Goal: Book appointment/travel/reservation

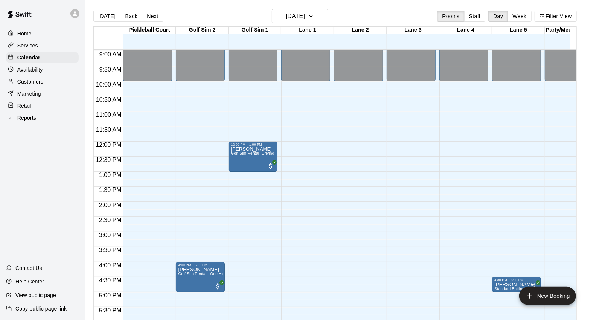
scroll to position [253, 0]
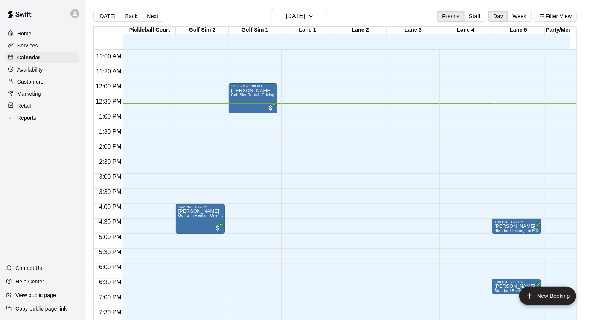
scroll to position [254, 0]
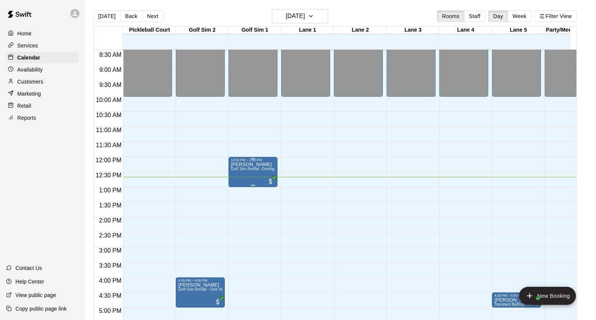
click at [241, 164] on p "[PERSON_NAME]" at bounding box center [253, 164] width 44 height 0
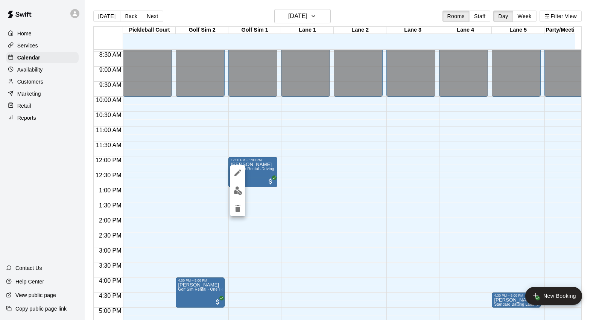
click at [233, 135] on div at bounding box center [301, 160] width 602 height 320
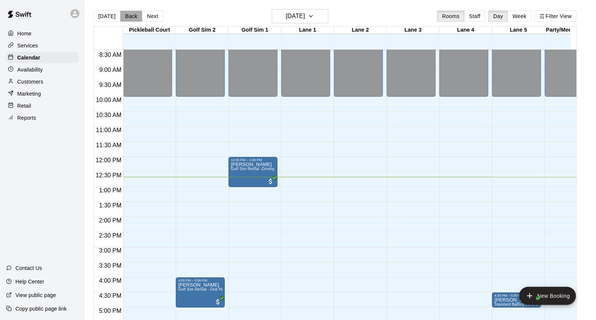
click at [132, 12] on button "Back" at bounding box center [131, 16] width 22 height 11
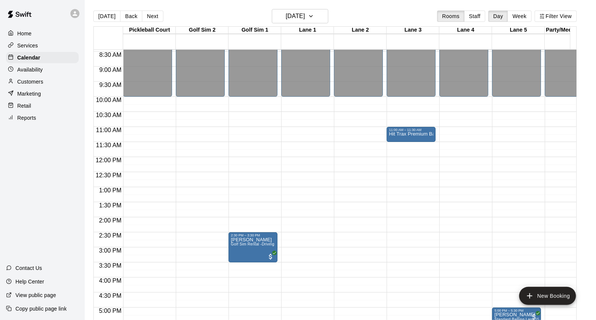
click at [50, 85] on div "Customers" at bounding box center [42, 81] width 73 height 11
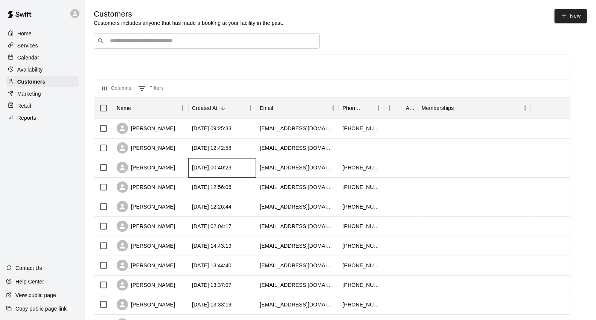
click at [202, 160] on div "2025-09-08 00:40:23" at bounding box center [222, 168] width 68 height 20
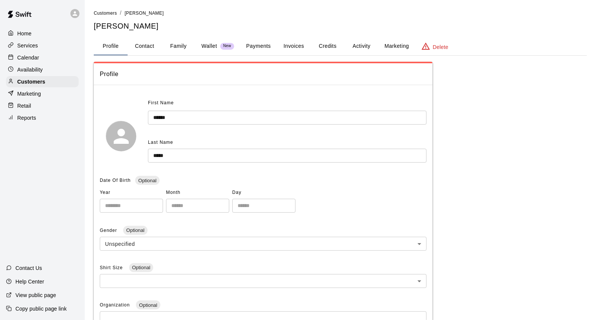
click at [253, 41] on button "Payments" at bounding box center [258, 46] width 37 height 18
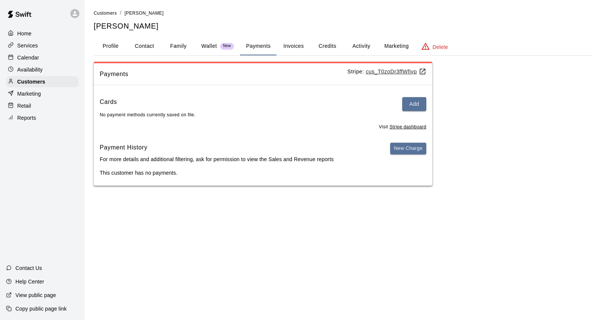
drag, startPoint x: 329, startPoint y: 43, endPoint x: 324, endPoint y: 41, distance: 5.0
click at [330, 43] on button "Credits" at bounding box center [327, 46] width 34 height 18
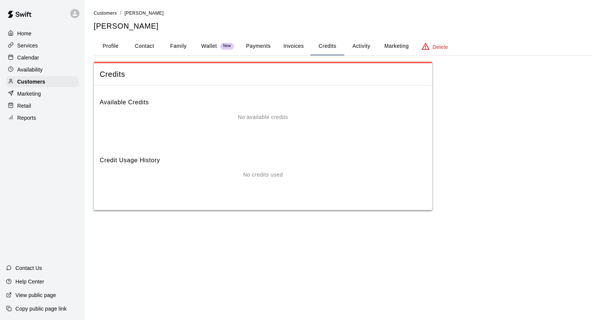
click at [351, 42] on button "Activity" at bounding box center [361, 46] width 34 height 18
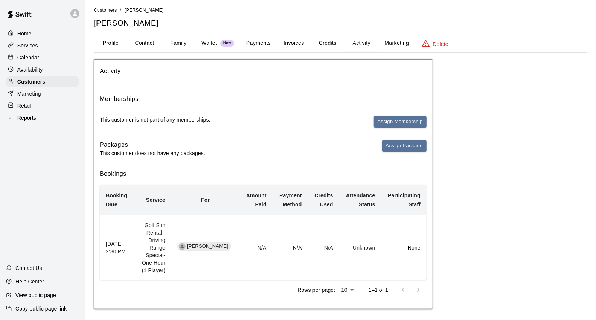
scroll to position [6, 0]
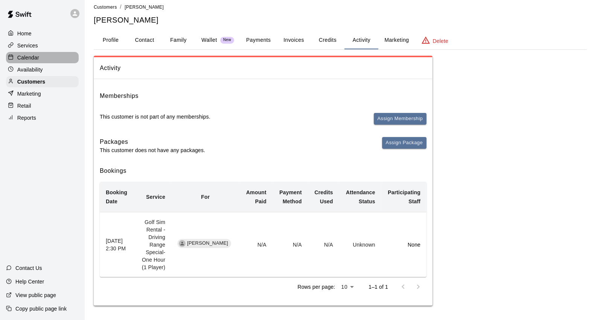
click at [46, 63] on div "Calendar" at bounding box center [42, 57] width 73 height 11
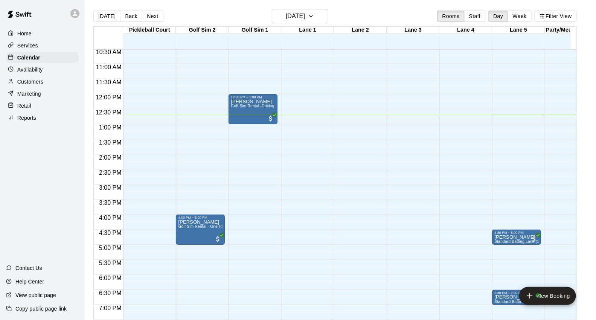
scroll to position [298, 0]
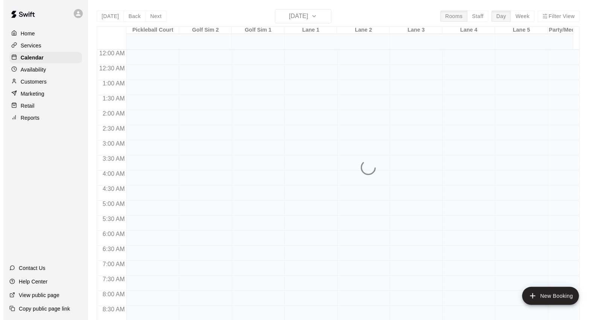
scroll to position [382, 0]
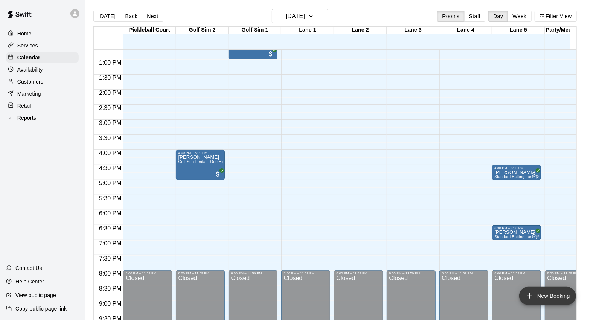
click at [566, 290] on button "New Booking" at bounding box center [547, 296] width 57 height 18
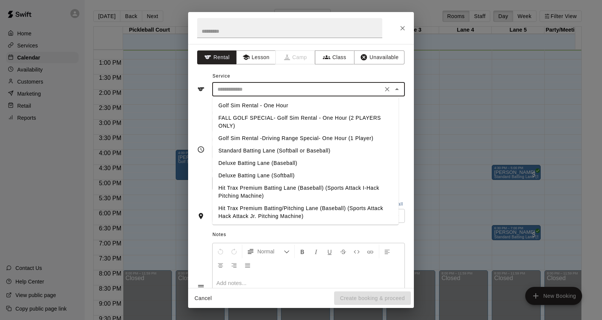
click at [254, 93] on input "text" at bounding box center [298, 89] width 166 height 9
click at [365, 118] on li "FALL GOLF SPECIAL- Golf Sim Rental - One Hour (2 PLAYERS ONLY)" at bounding box center [305, 122] width 186 height 20
type input "**********"
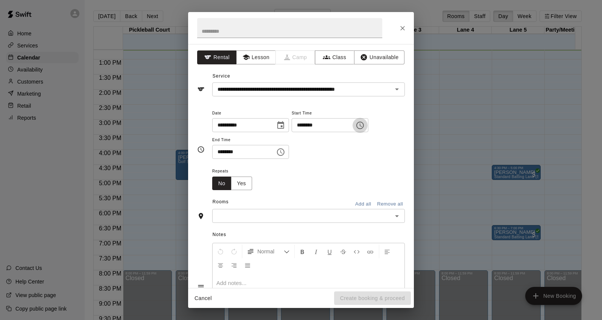
click at [365, 129] on icon "Choose time, selected time is 12:00 PM" at bounding box center [360, 125] width 9 height 9
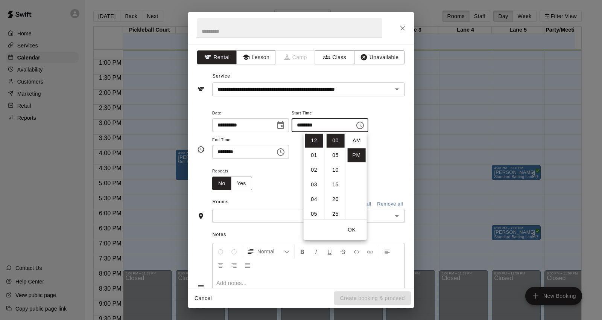
scroll to position [13, 0]
click at [313, 152] on li "01" at bounding box center [314, 155] width 18 height 14
type input "********"
click at [347, 230] on button "OK" at bounding box center [352, 230] width 24 height 14
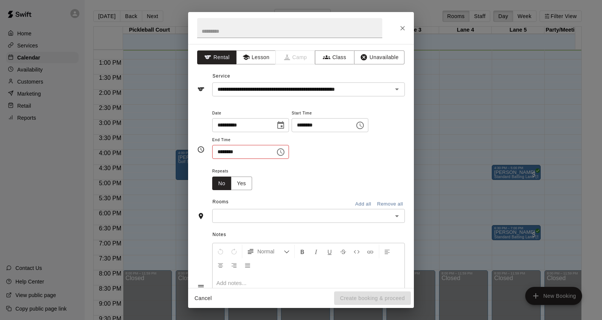
click at [285, 151] on icon "Choose time, selected time is 12:30 PM" at bounding box center [280, 152] width 9 height 9
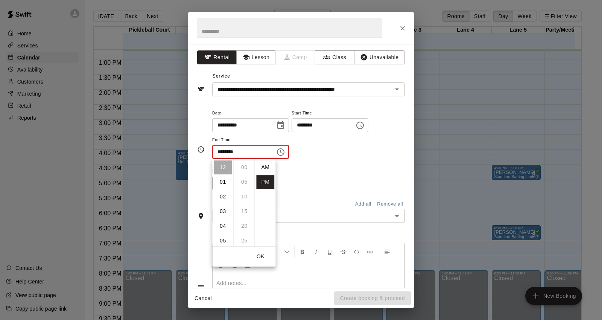
scroll to position [13, 0]
click at [223, 201] on li "02" at bounding box center [223, 197] width 18 height 14
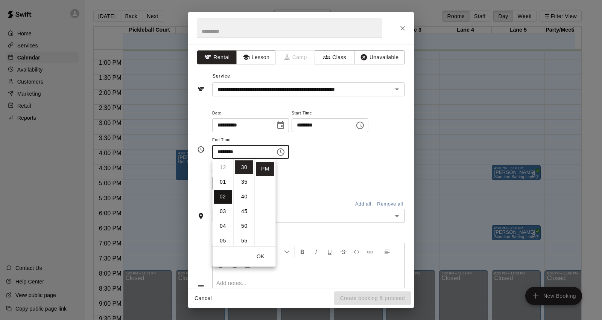
scroll to position [29, 0]
click at [228, 155] on input "********" at bounding box center [241, 152] width 58 height 14
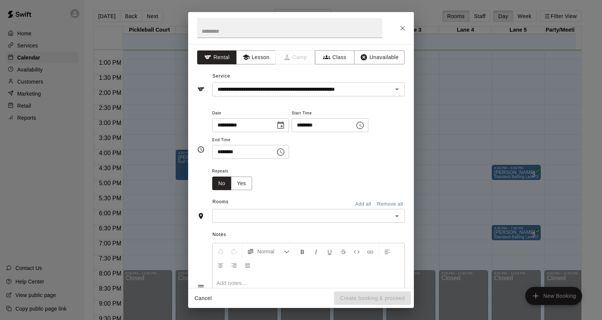
click at [222, 149] on input "********" at bounding box center [241, 152] width 58 height 14
click at [226, 151] on input "********" at bounding box center [241, 152] width 58 height 14
type input "********"
click at [280, 218] on input "text" at bounding box center [303, 215] width 176 height 9
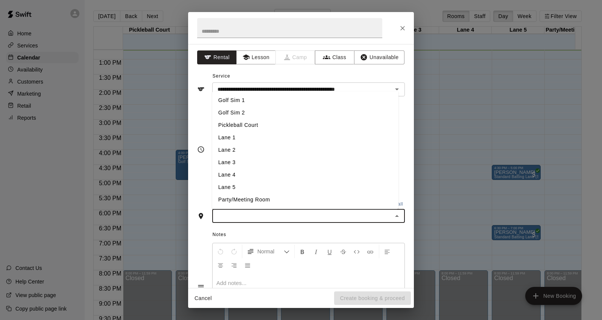
click at [253, 111] on li "Golf Sim 2" at bounding box center [305, 113] width 186 height 12
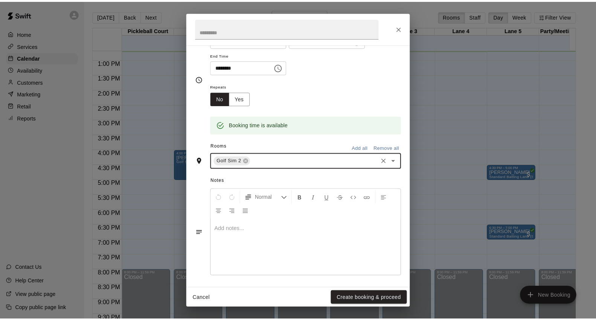
scroll to position [87, 0]
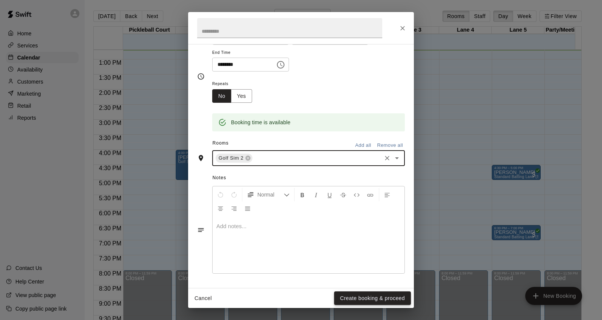
click at [370, 295] on button "Create booking & proceed" at bounding box center [372, 298] width 77 height 14
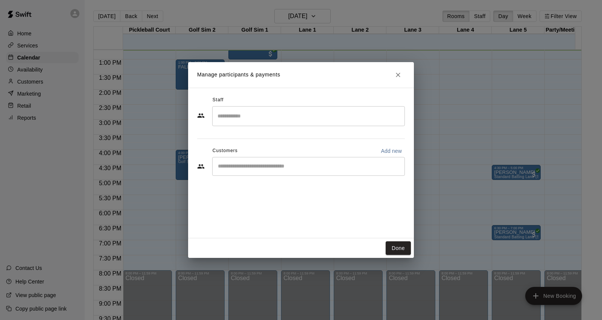
click at [270, 160] on div "​" at bounding box center [308, 166] width 193 height 19
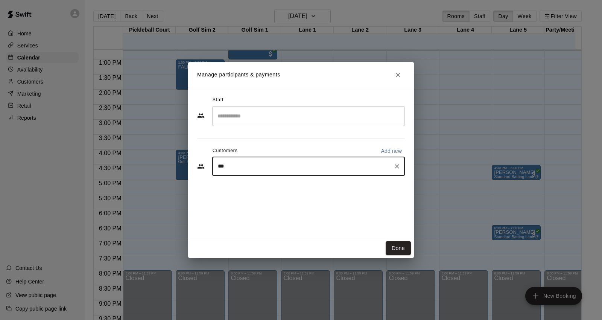
type input "****"
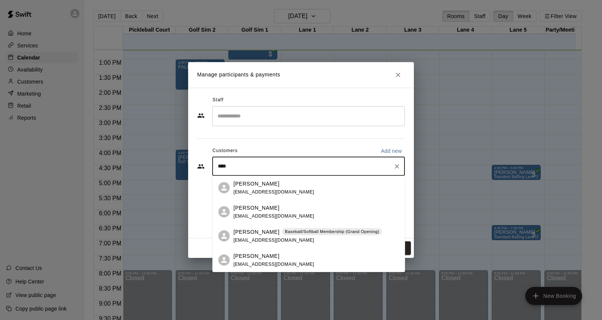
click at [280, 187] on div "[PERSON_NAME] [EMAIL_ADDRESS][DOMAIN_NAME]" at bounding box center [273, 188] width 81 height 16
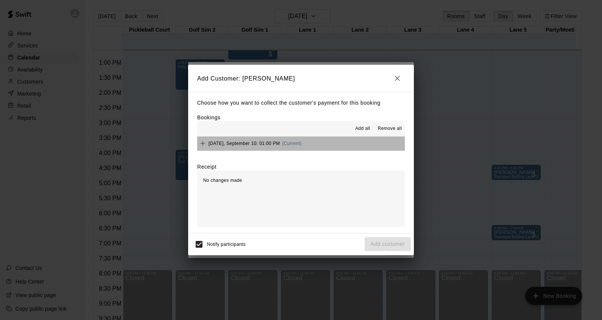
drag, startPoint x: 316, startPoint y: 140, endPoint x: 324, endPoint y: 148, distance: 11.2
click at [316, 140] on button "[DATE], September 10: 01:00 PM (Current)" at bounding box center [301, 144] width 208 height 14
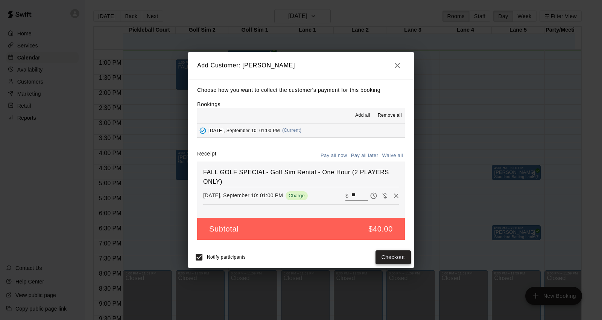
click at [393, 259] on button "Checkout" at bounding box center [393, 257] width 35 height 14
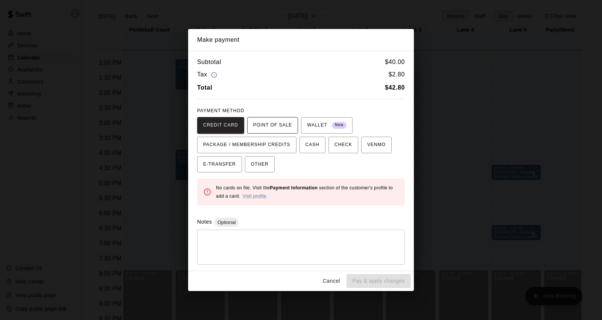
click at [271, 127] on span "POINT OF SALE" at bounding box center [272, 125] width 39 height 12
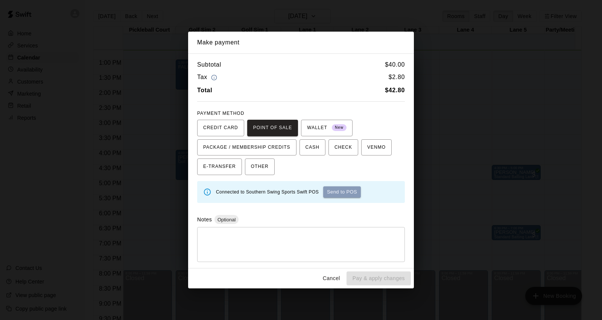
click at [349, 192] on button "Send to POS" at bounding box center [342, 191] width 38 height 11
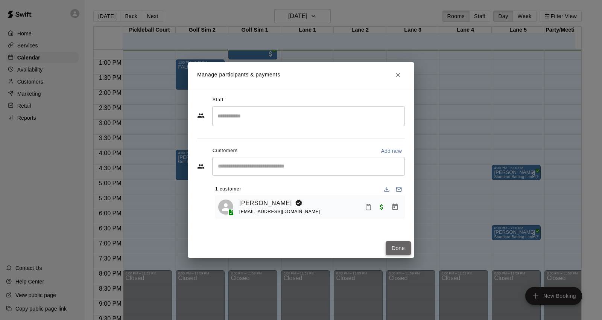
click at [407, 251] on button "Done" at bounding box center [398, 248] width 25 height 14
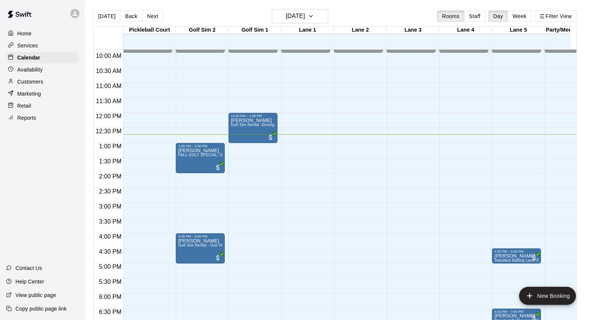
scroll to position [340, 0]
